Goal: Information Seeking & Learning: Find specific fact

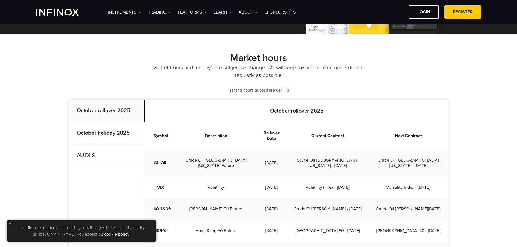
scroll to position [109, 0]
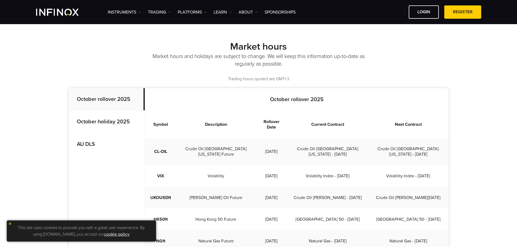
click at [123, 122] on strong "October holiday 2025" at bounding box center [103, 122] width 53 height 7
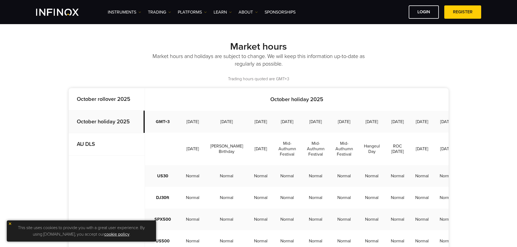
click at [118, 101] on strong "October rollover 2025" at bounding box center [104, 99] width 54 height 7
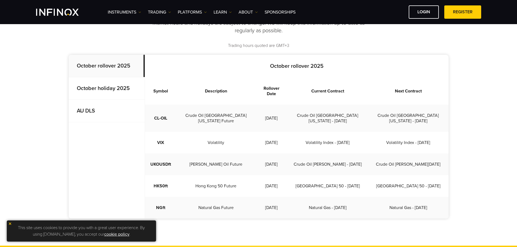
scroll to position [163, 0]
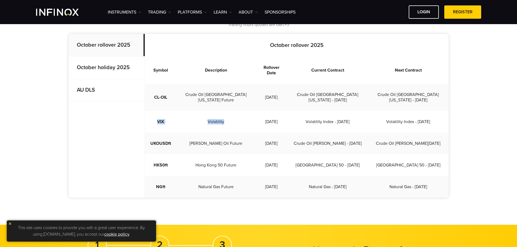
drag, startPoint x: 159, startPoint y: 114, endPoint x: 248, endPoint y: 117, distance: 89.4
click at [248, 117] on tr "VIX Volatility [DATE] Volatility Index - [DATE] Volatility Index - [DATE]" at bounding box center [297, 122] width 304 height 22
click at [258, 114] on td "[DATE]" at bounding box center [272, 122] width 32 height 22
drag, startPoint x: 269, startPoint y: 110, endPoint x: 290, endPoint y: 110, distance: 21.2
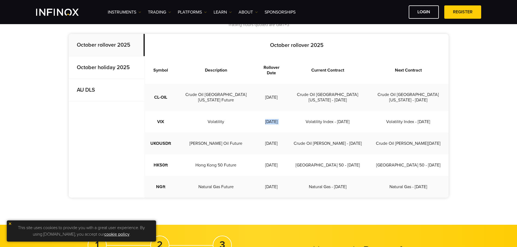
click at [290, 111] on tr "VIX Volatility [DATE] Volatility Index - [DATE] Volatility Index - [DATE]" at bounding box center [297, 122] width 304 height 22
click at [275, 113] on td "[DATE]" at bounding box center [272, 122] width 32 height 22
drag, startPoint x: 276, startPoint y: 112, endPoint x: 286, endPoint y: 110, distance: 10.8
click at [286, 111] on td "[DATE]" at bounding box center [272, 122] width 32 height 22
click at [280, 111] on td "[DATE]" at bounding box center [272, 122] width 32 height 22
